Goal: Task Accomplishment & Management: Manage account settings

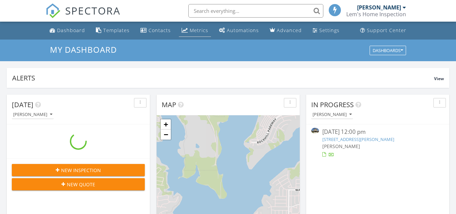
scroll to position [624, 466]
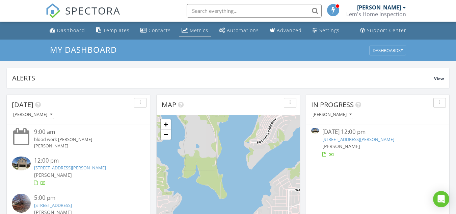
click at [194, 32] on div "Metrics" at bounding box center [199, 30] width 19 height 6
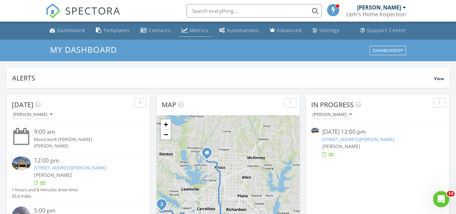
scroll to position [0, 0]
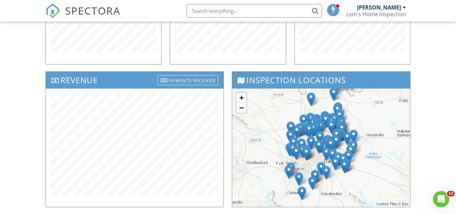
scroll to position [169, 0]
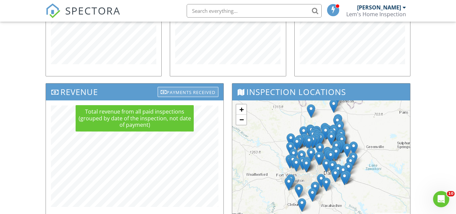
click at [175, 91] on div "Payments Received" at bounding box center [188, 92] width 61 height 10
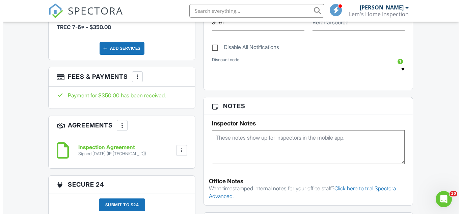
scroll to position [371, 0]
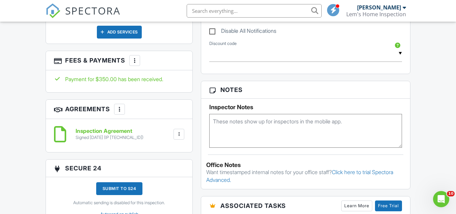
click at [134, 58] on div at bounding box center [134, 60] width 7 height 7
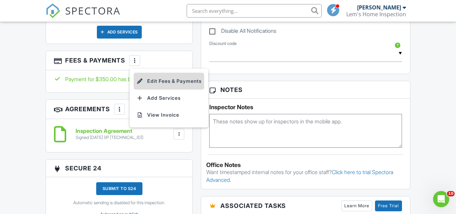
click at [163, 77] on li "Edit Fees & Payments" at bounding box center [169, 81] width 70 height 17
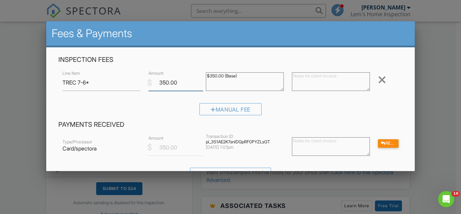
drag, startPoint x: 181, startPoint y: 81, endPoint x: 151, endPoint y: 81, distance: 30.7
click at [152, 82] on input "350.00" at bounding box center [175, 82] width 55 height 17
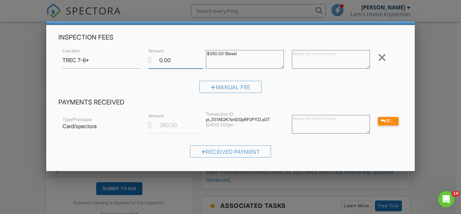
scroll to position [34, 0]
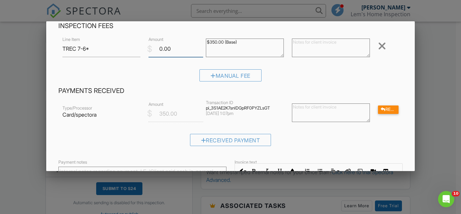
type input "0.00"
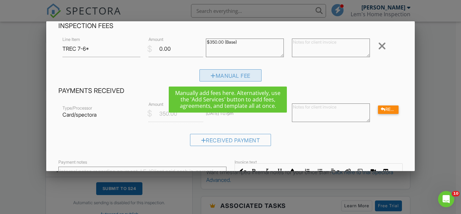
click at [227, 77] on div "Manual Fee" at bounding box center [230, 75] width 62 height 12
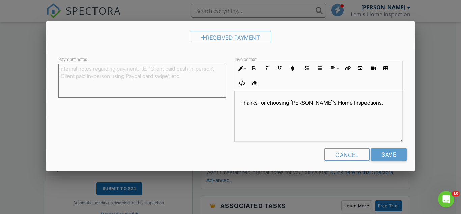
scroll to position [173, 0]
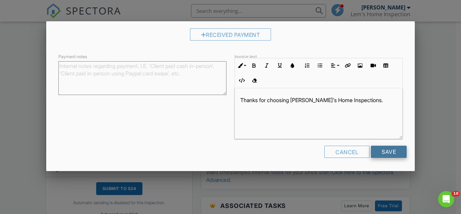
click at [386, 152] on input "Save" at bounding box center [389, 151] width 36 height 12
